Goal: Task Accomplishment & Management: Use online tool/utility

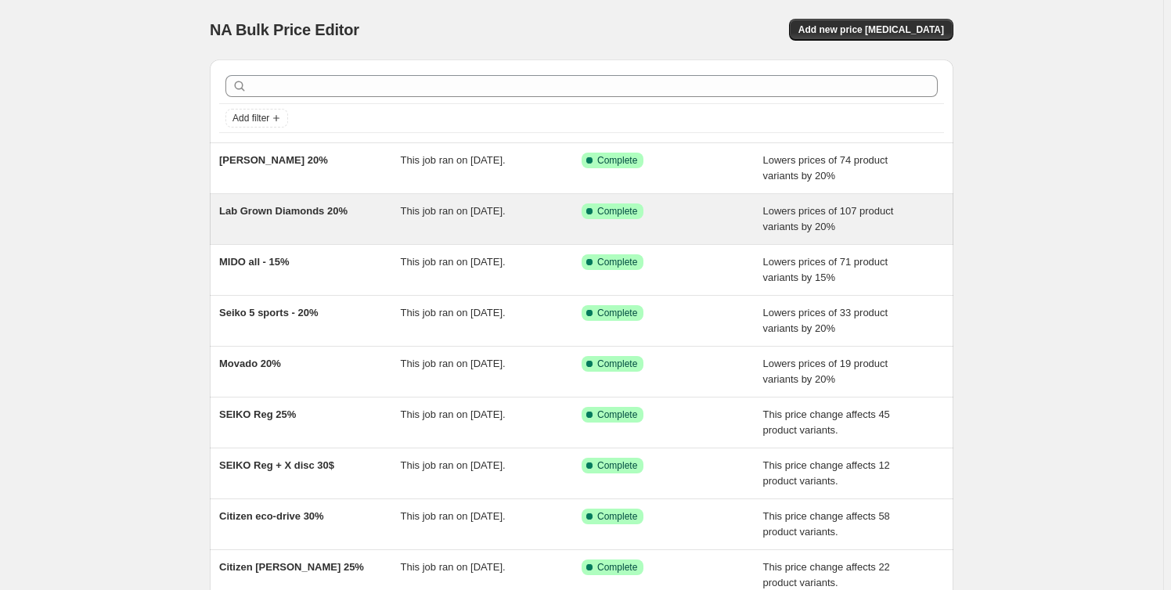
click at [400, 208] on div "Lab Grown Diamonds 20%" at bounding box center [310, 218] width 182 height 31
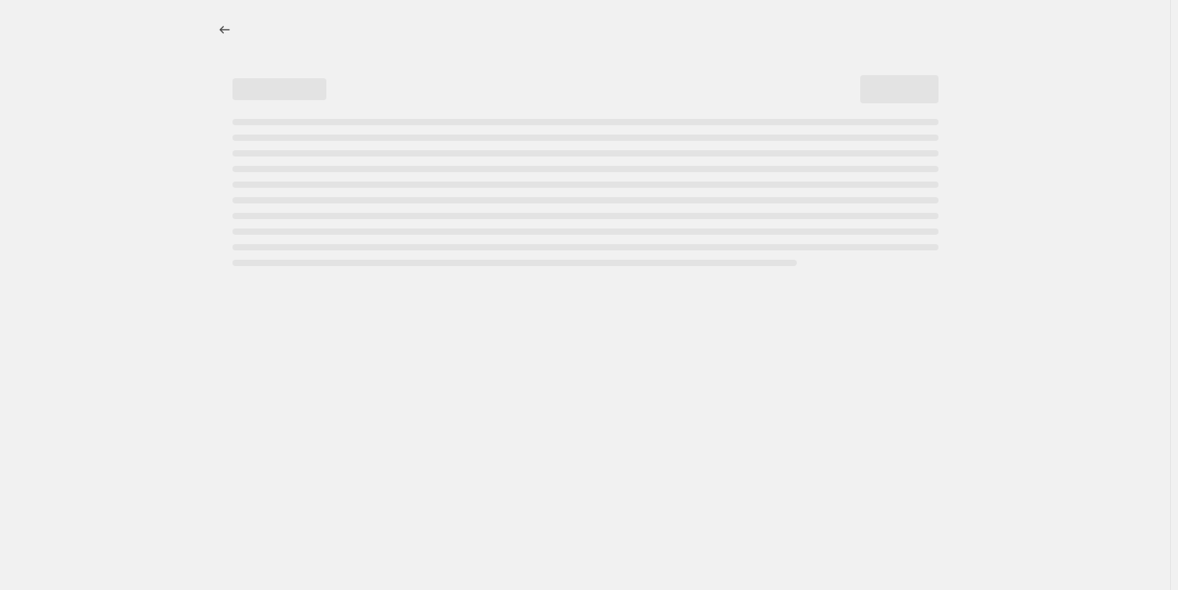
select select "percentage"
select select "no_change"
select select "collection"
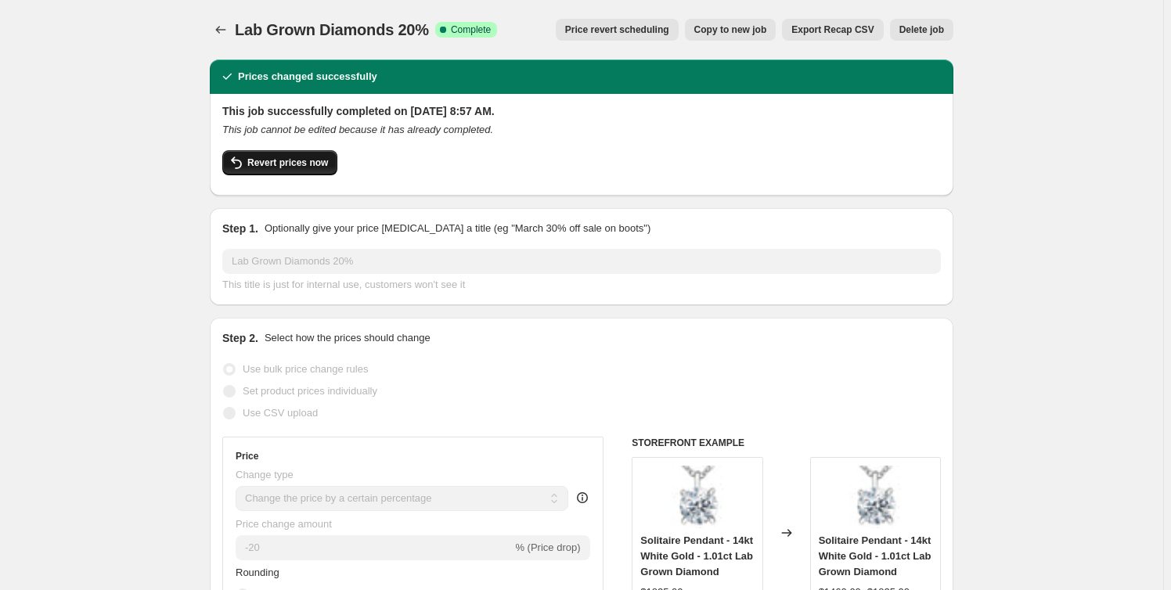
click at [279, 166] on span "Revert prices now" at bounding box center [287, 163] width 81 height 13
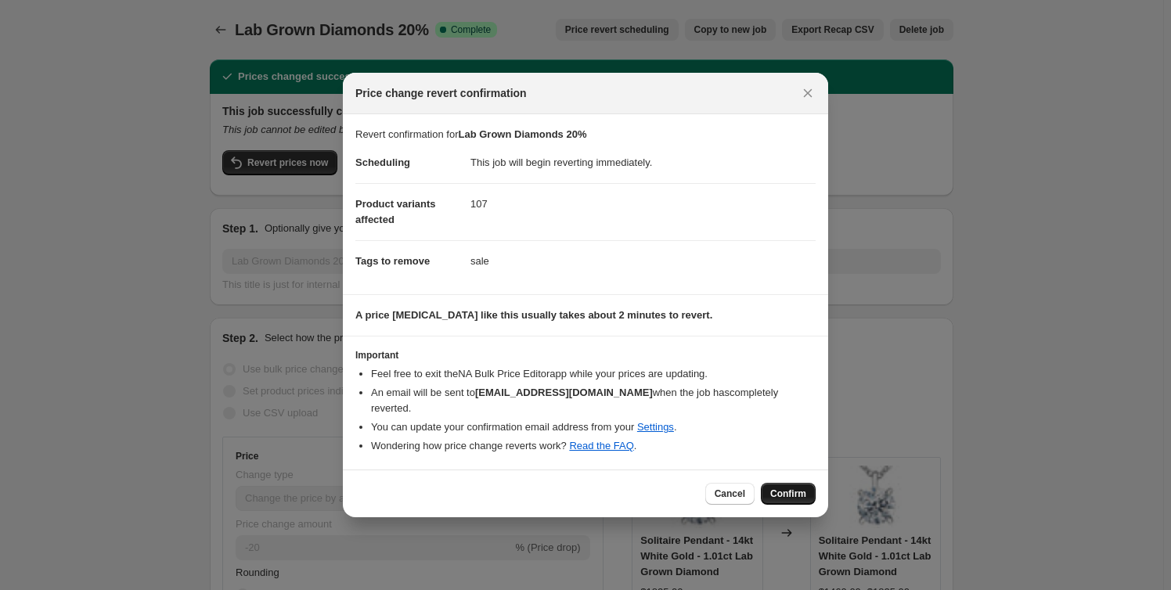
click at [788, 488] on span "Confirm" at bounding box center [788, 494] width 36 height 13
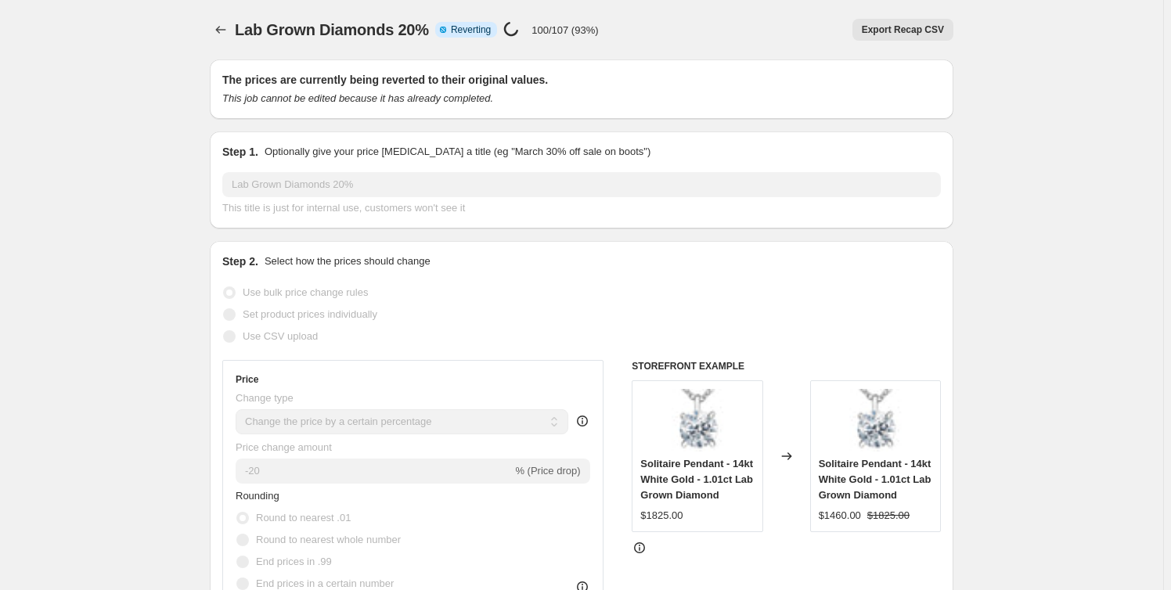
select select "percentage"
select select "no_change"
select select "collection"
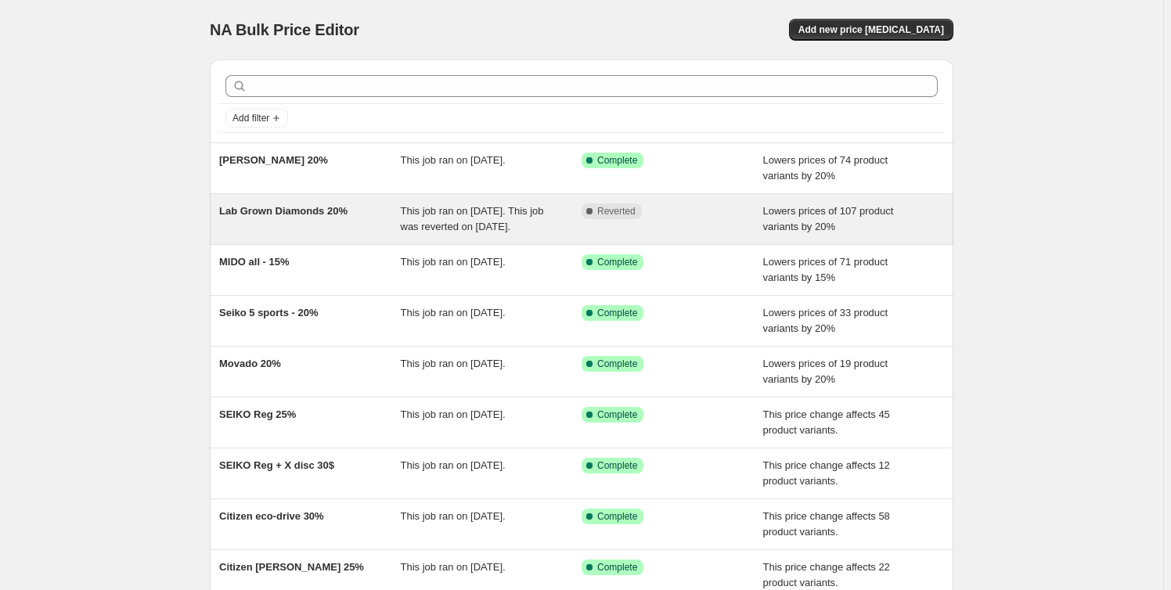
click at [333, 210] on span "Lab Grown Diamonds 20%" at bounding box center [283, 211] width 128 height 12
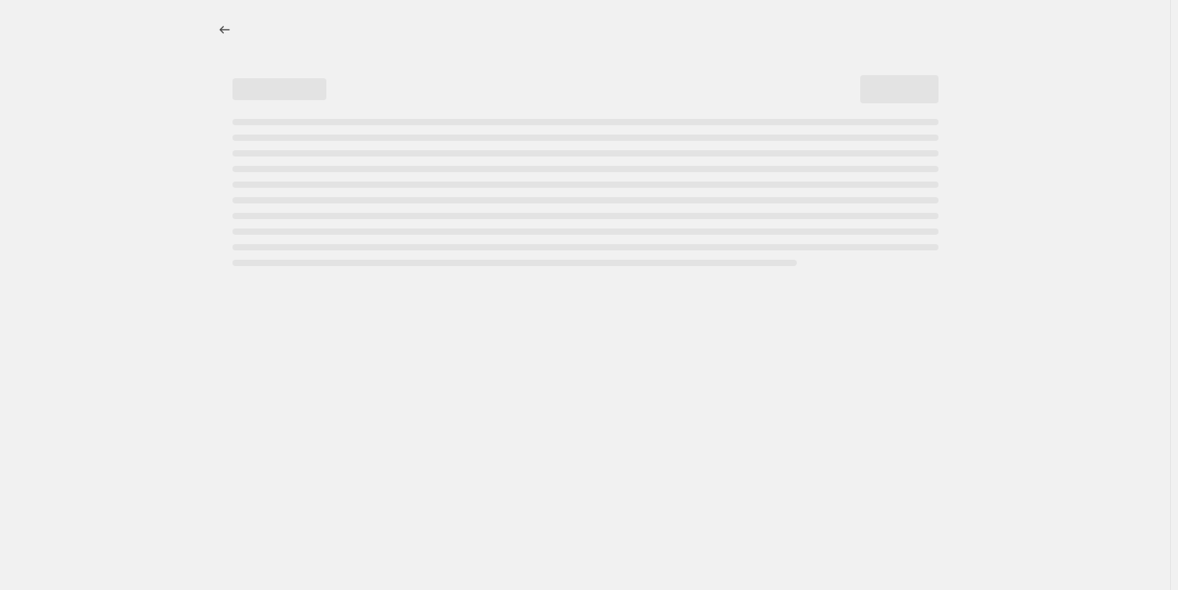
select select "percentage"
select select "no_change"
select select "collection"
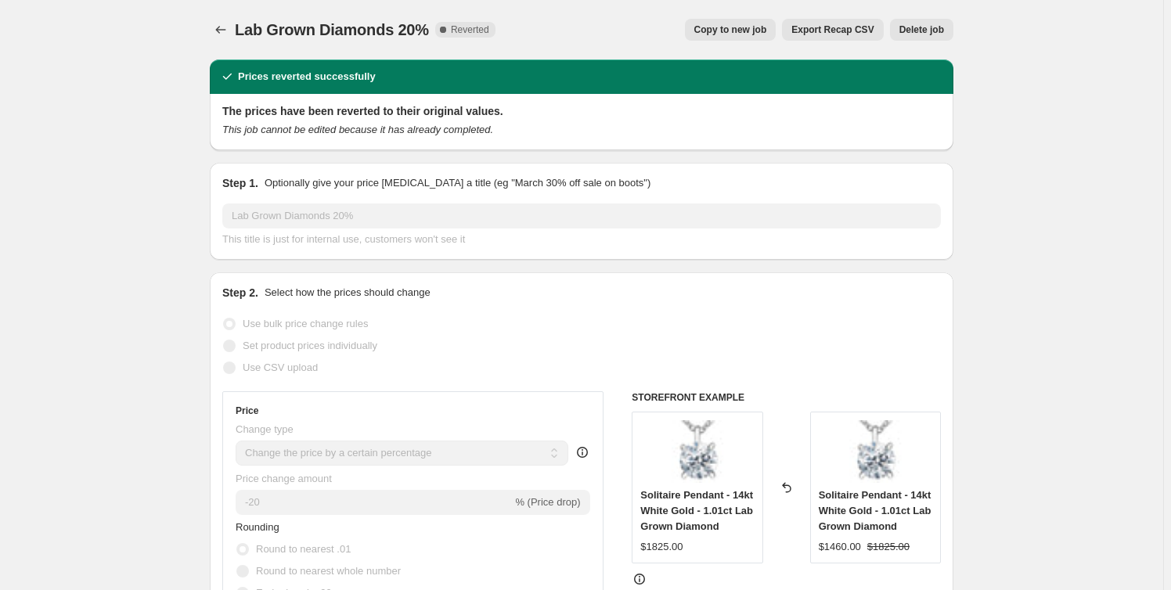
click at [753, 27] on span "Copy to new job" at bounding box center [730, 29] width 73 height 13
select select "percentage"
select select "no_change"
select select "collection"
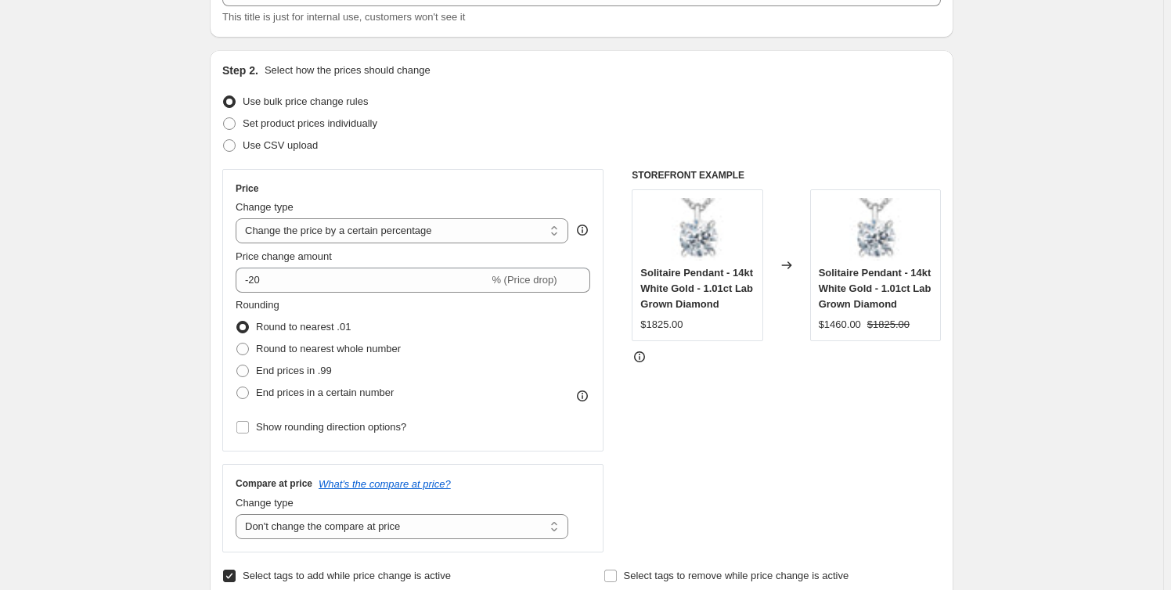
scroll to position [266, 0]
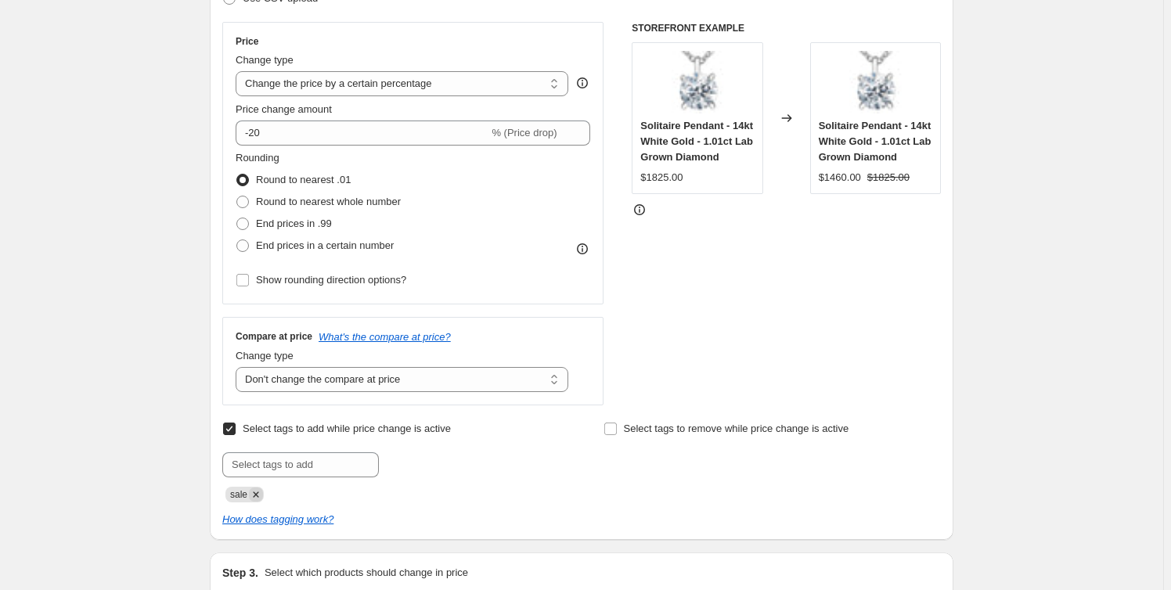
click at [261, 491] on icon "Remove sale" at bounding box center [256, 495] width 14 height 14
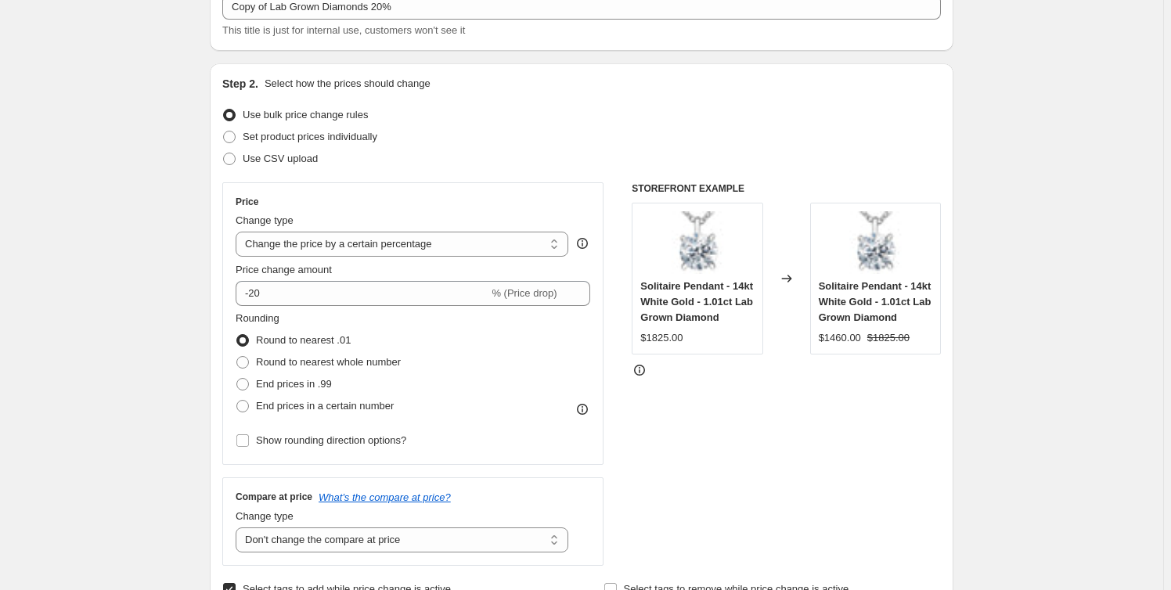
scroll to position [0, 0]
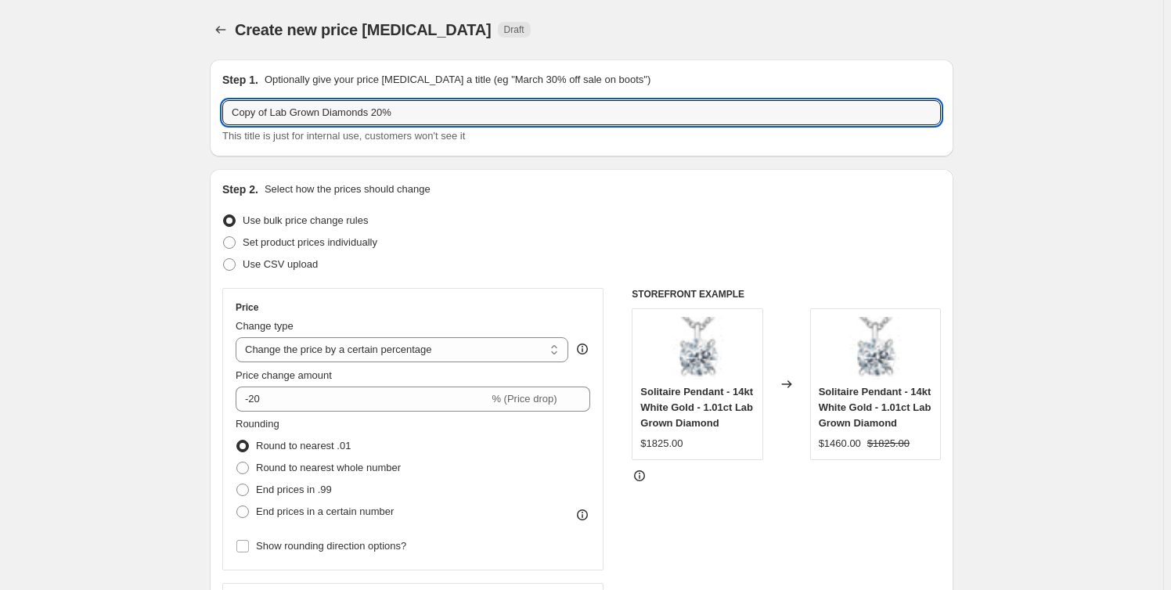
drag, startPoint x: 273, startPoint y: 110, endPoint x: 34, endPoint y: 113, distance: 238.7
type input "Lab Grown Diamonds 20%"
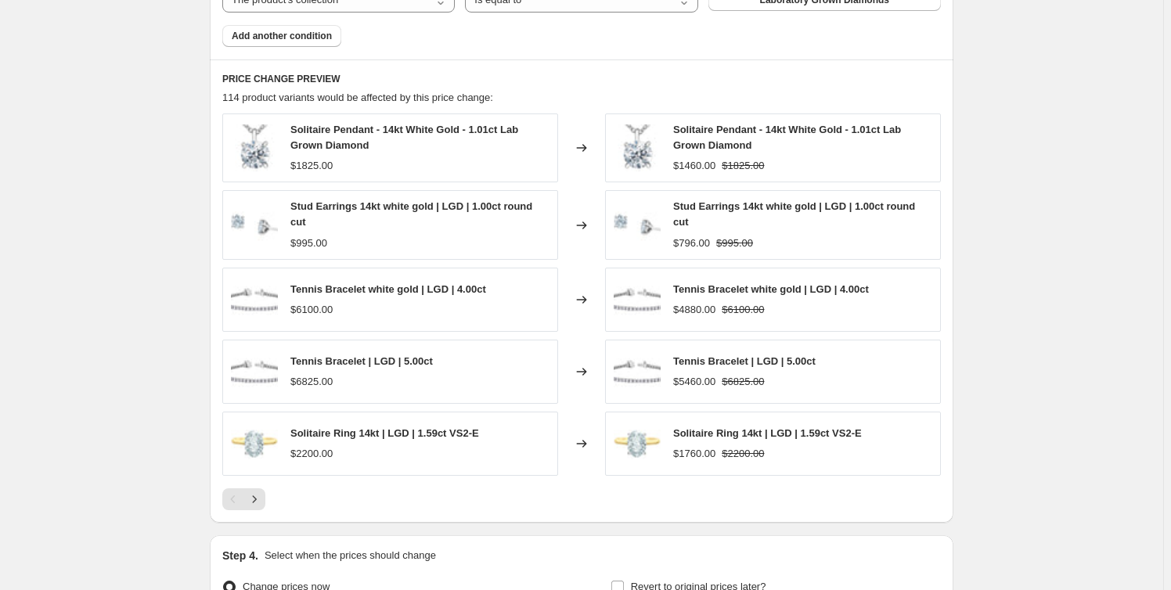
scroll to position [1209, 0]
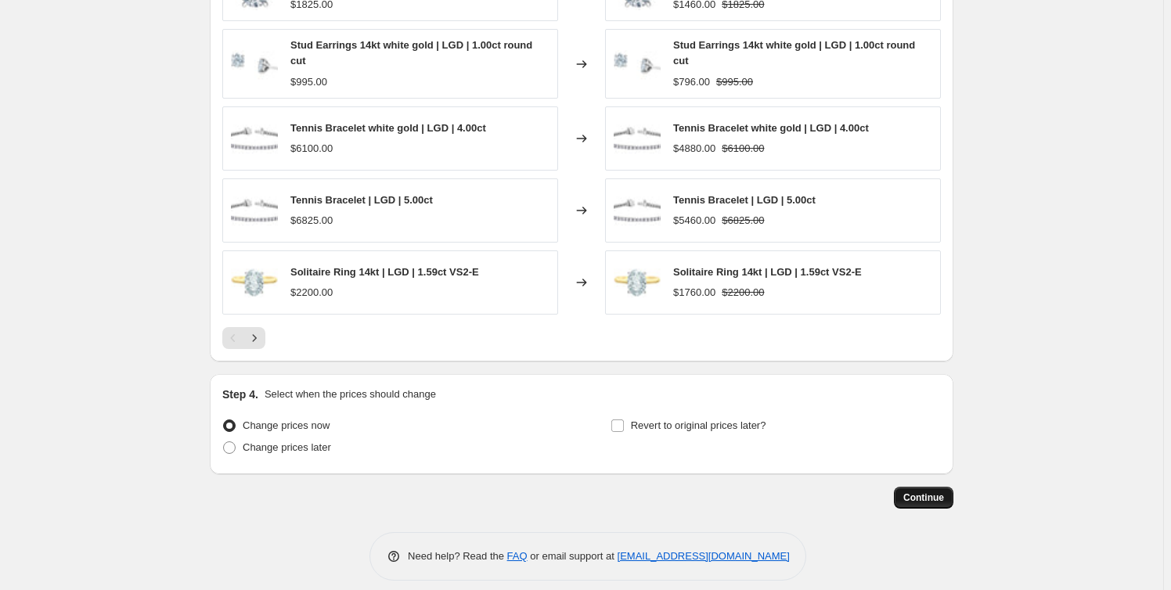
click at [936, 491] on span "Continue" at bounding box center [923, 497] width 41 height 13
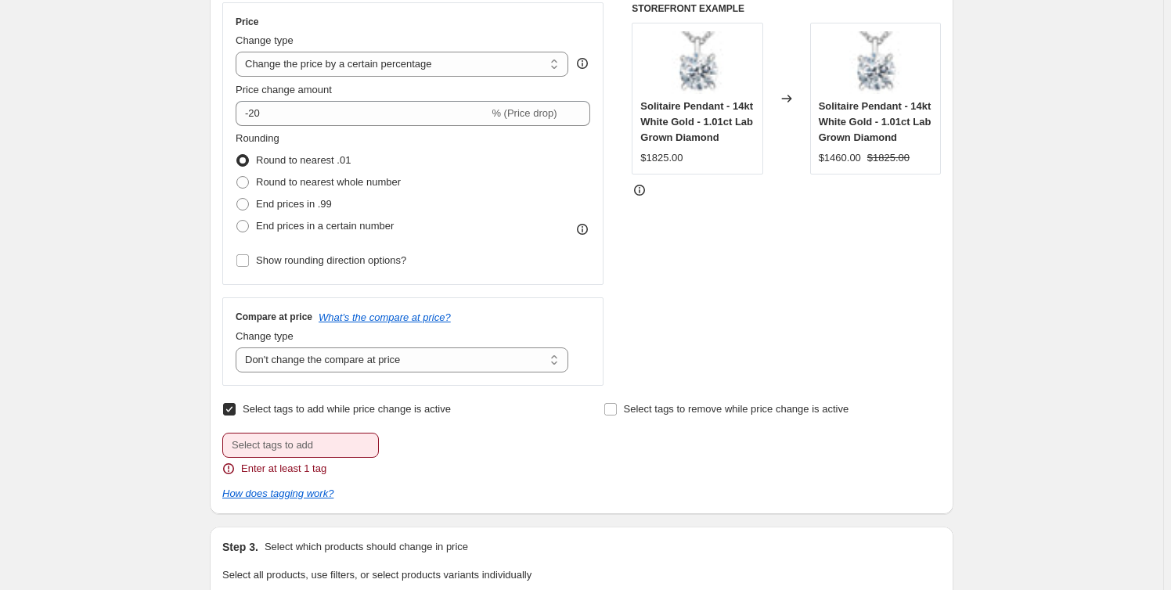
scroll to position [533, 0]
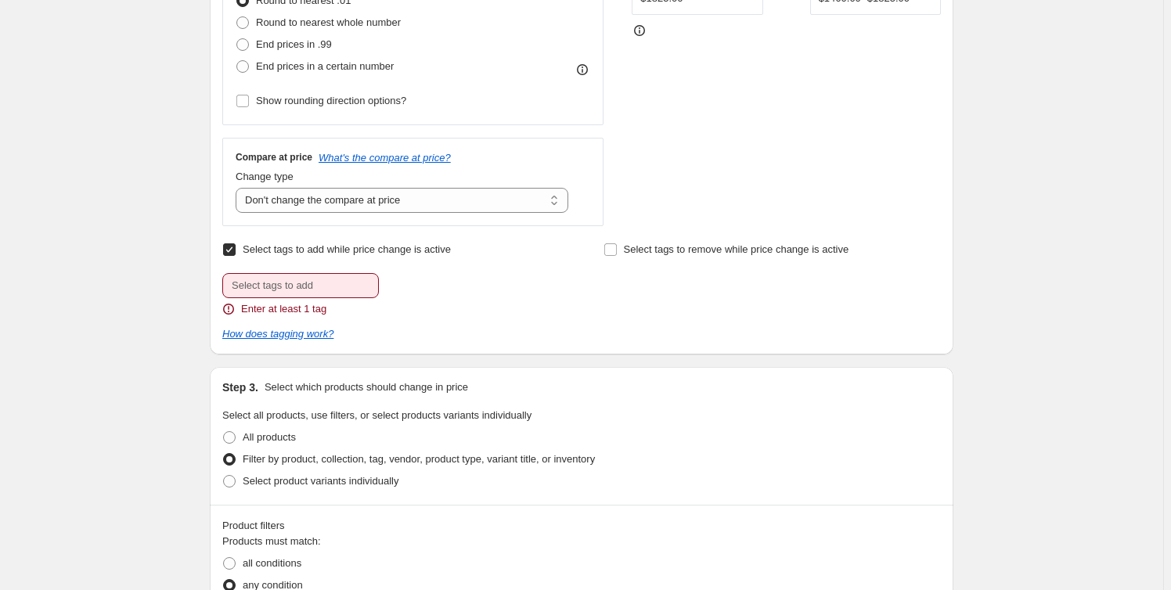
click at [232, 245] on input "Select tags to add while price change is active" at bounding box center [229, 249] width 13 height 13
checkbox input "false"
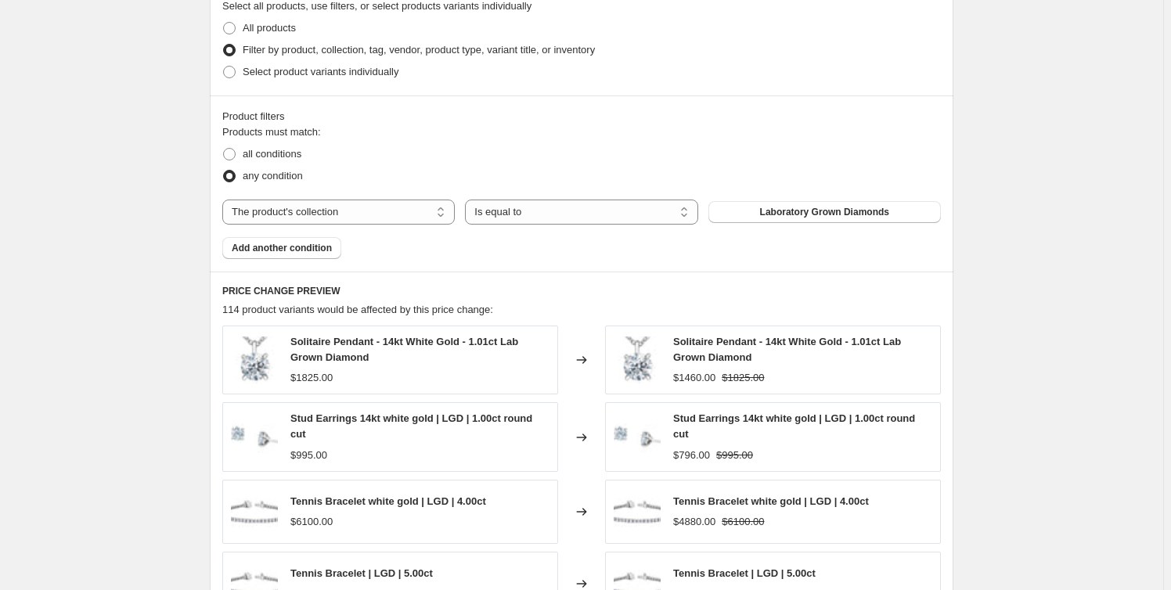
scroll to position [1156, 0]
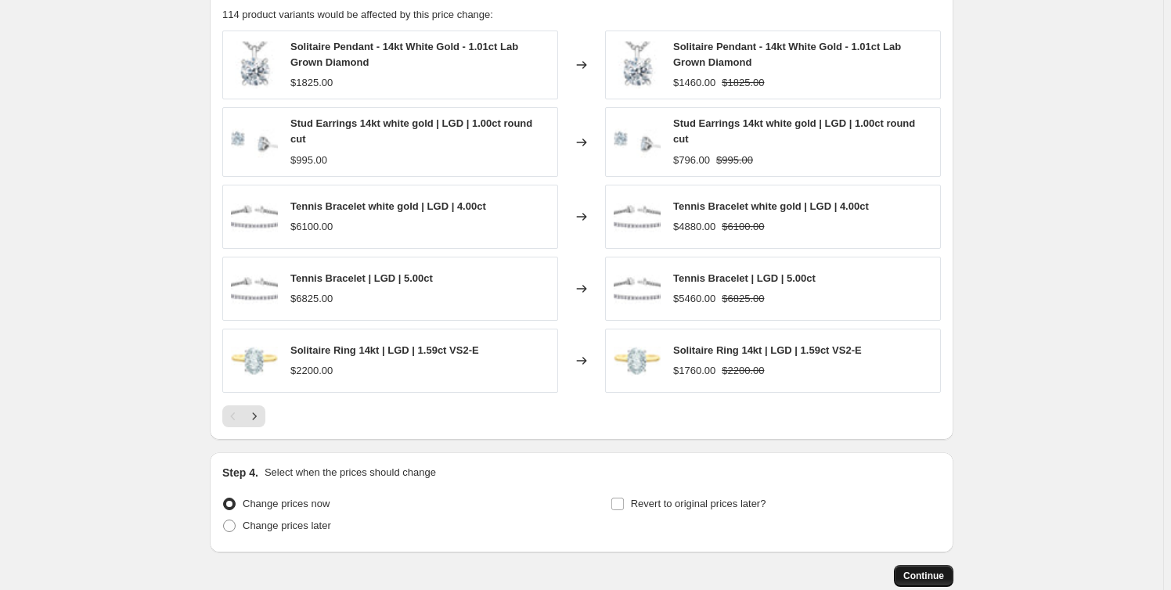
click at [919, 570] on span "Continue" at bounding box center [923, 576] width 41 height 13
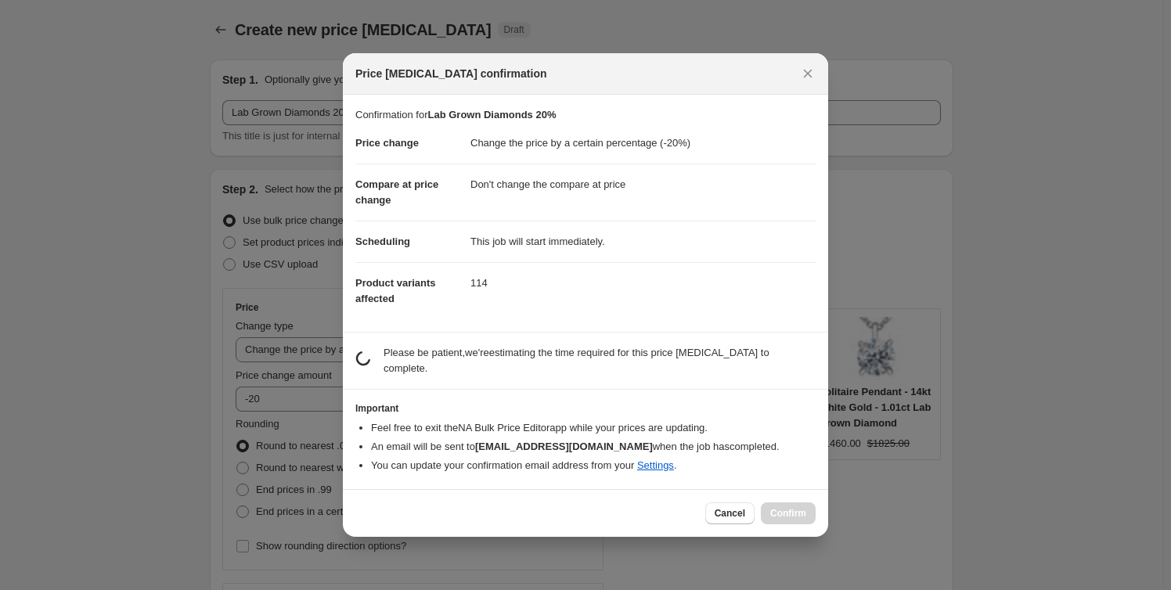
scroll to position [1068, 0]
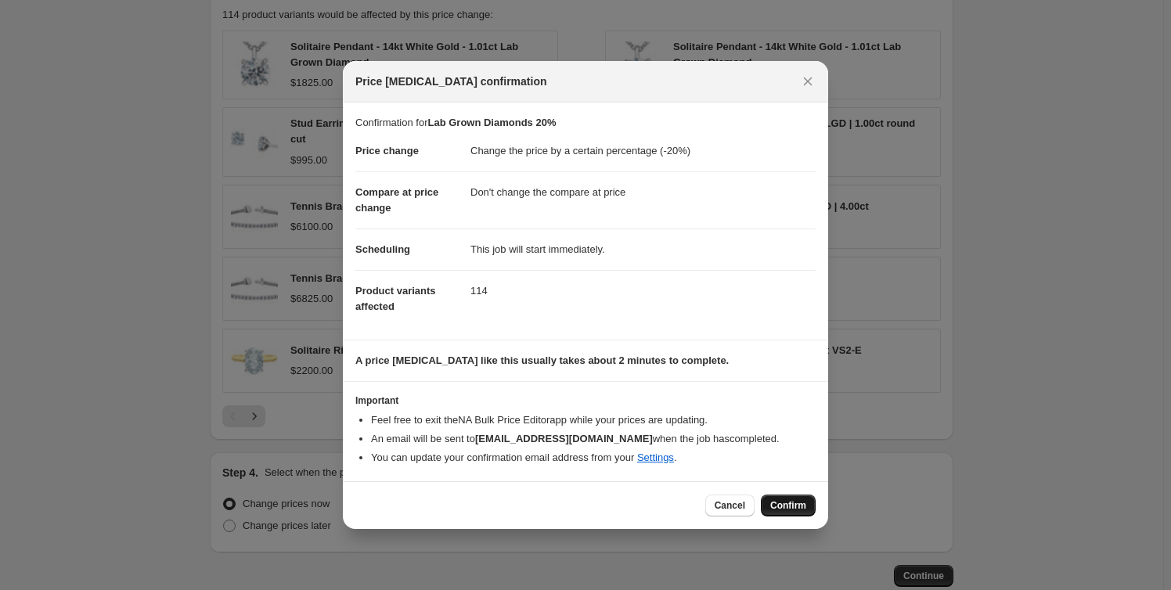
click at [793, 509] on span "Confirm" at bounding box center [788, 505] width 36 height 13
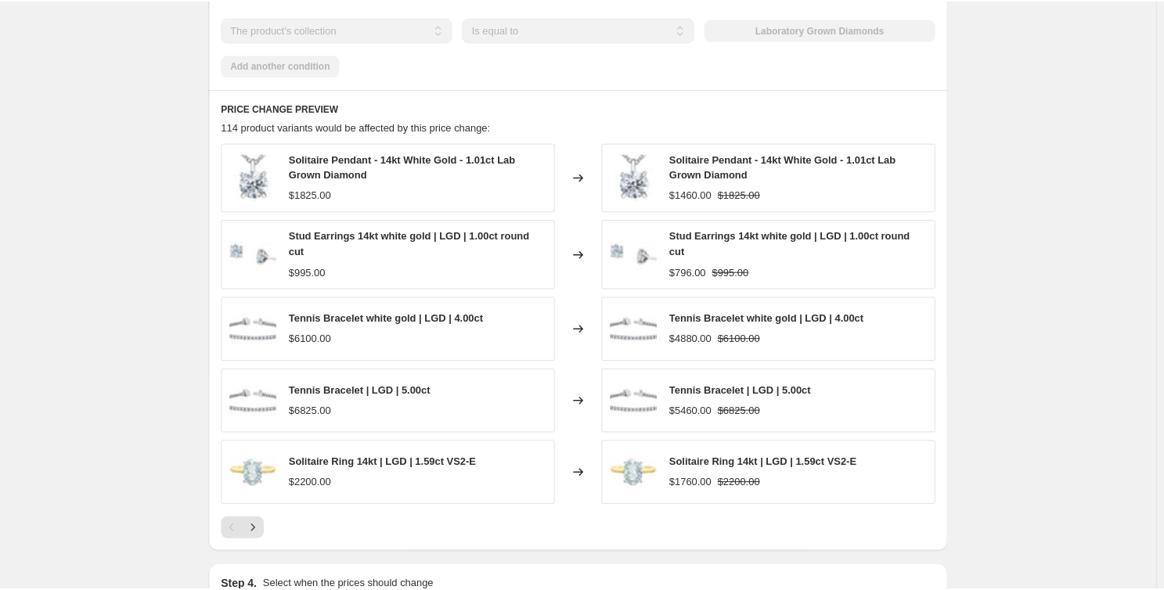
scroll to position [1109, 0]
